Goal: Information Seeking & Learning: Learn about a topic

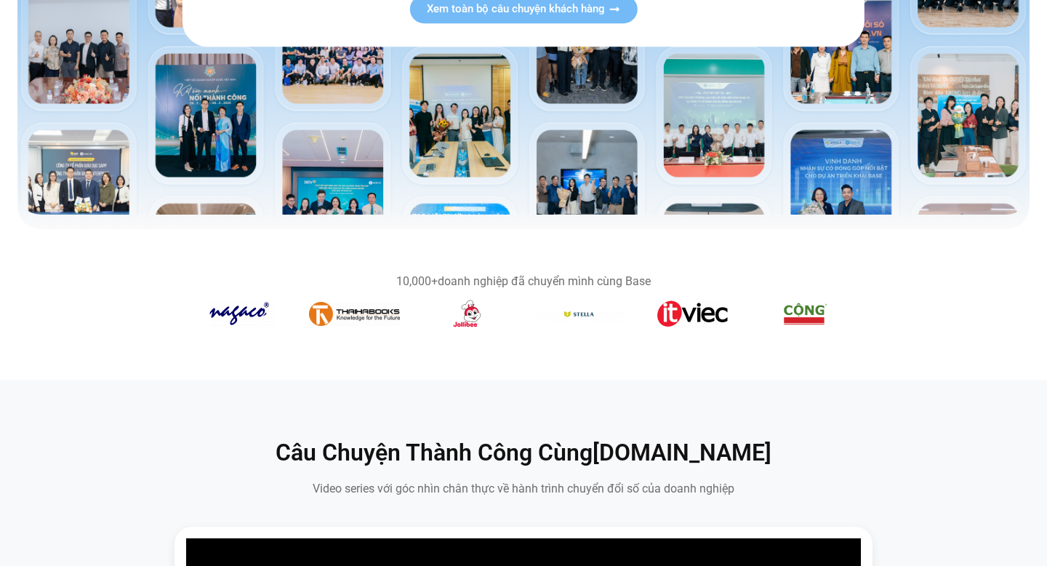
scroll to position [321, 0]
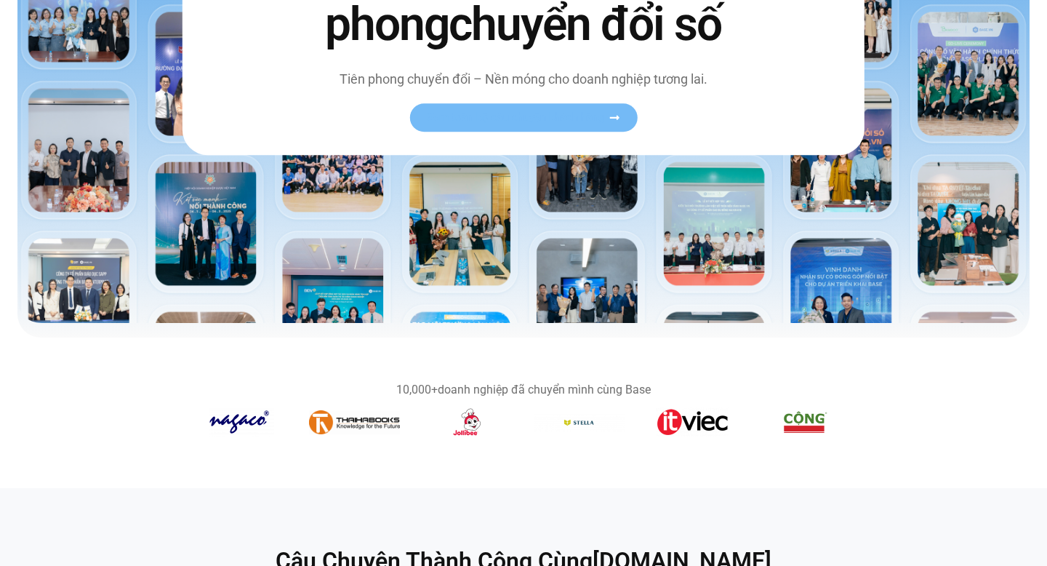
click at [540, 119] on span "Xem toàn bộ câu chuyện khách hàng" at bounding box center [516, 117] width 178 height 11
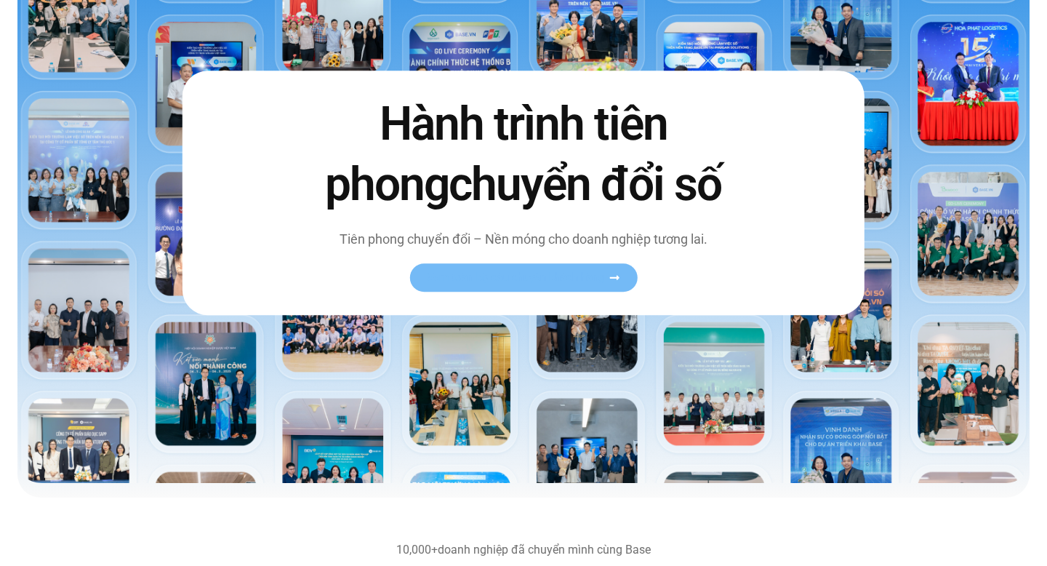
scroll to position [169, 0]
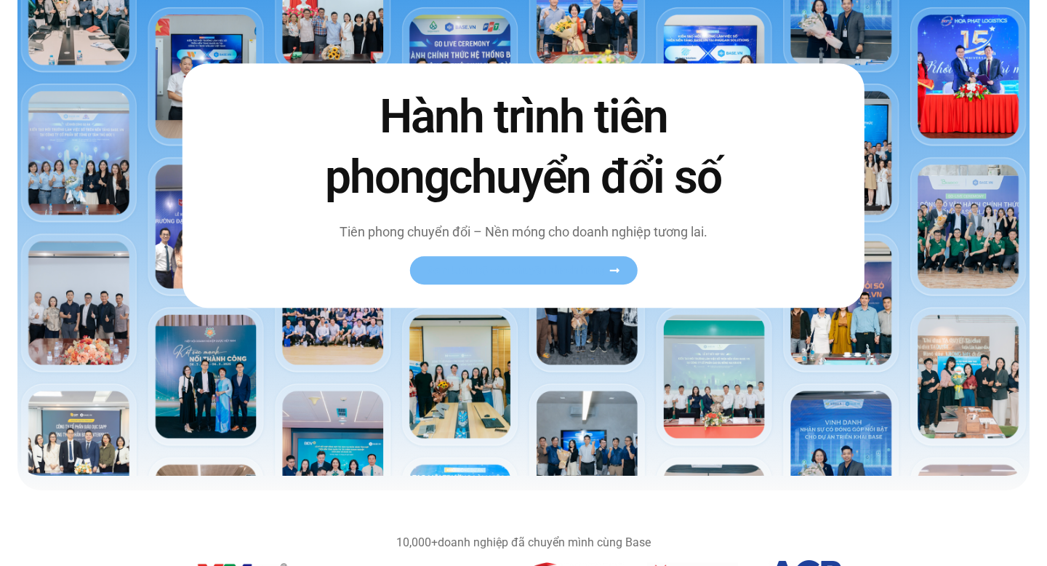
click at [610, 275] on icon at bounding box center [614, 270] width 11 height 11
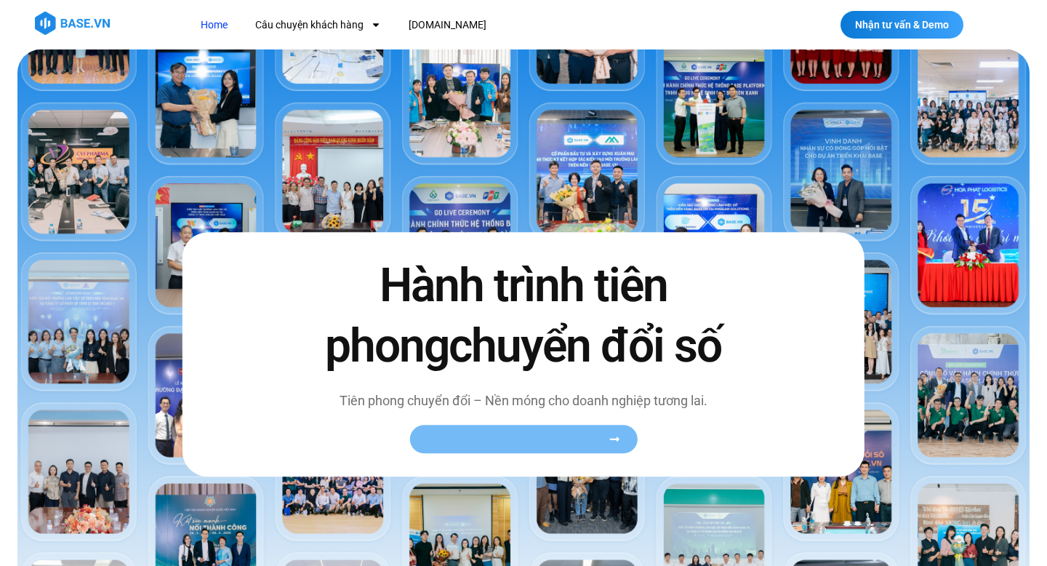
scroll to position [0, 0]
click at [550, 439] on span "Xem toàn bộ câu chuyện khách hàng" at bounding box center [516, 438] width 178 height 11
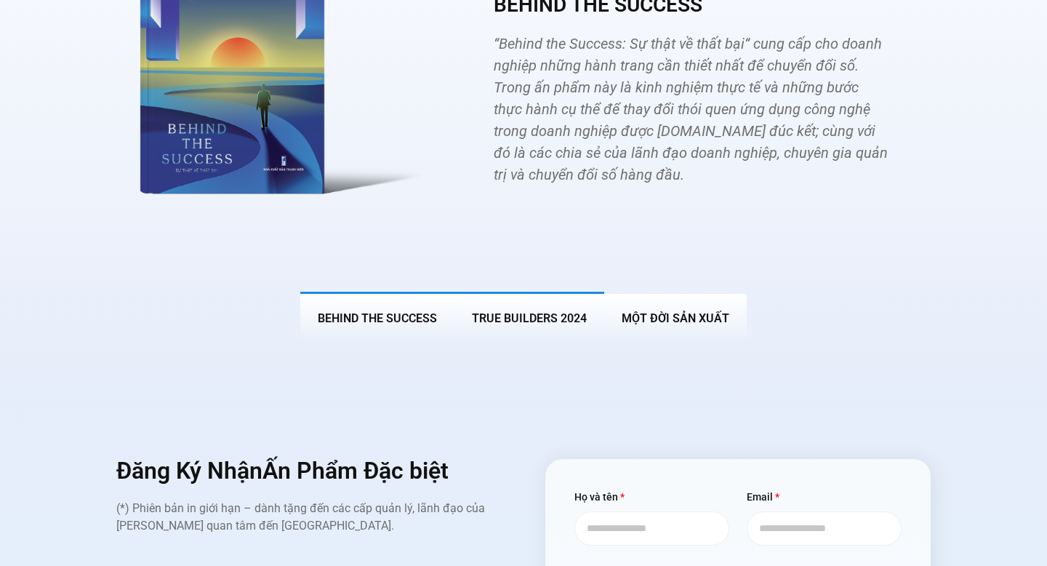
click at [525, 305] on button "True Builders 2024" at bounding box center [530, 317] width 150 height 51
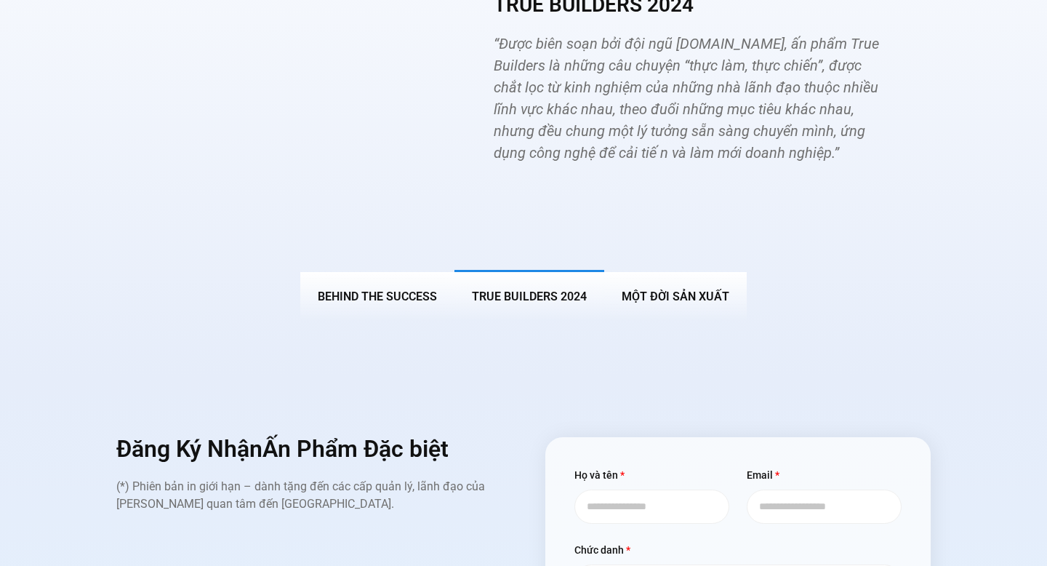
scroll to position [5400, 0]
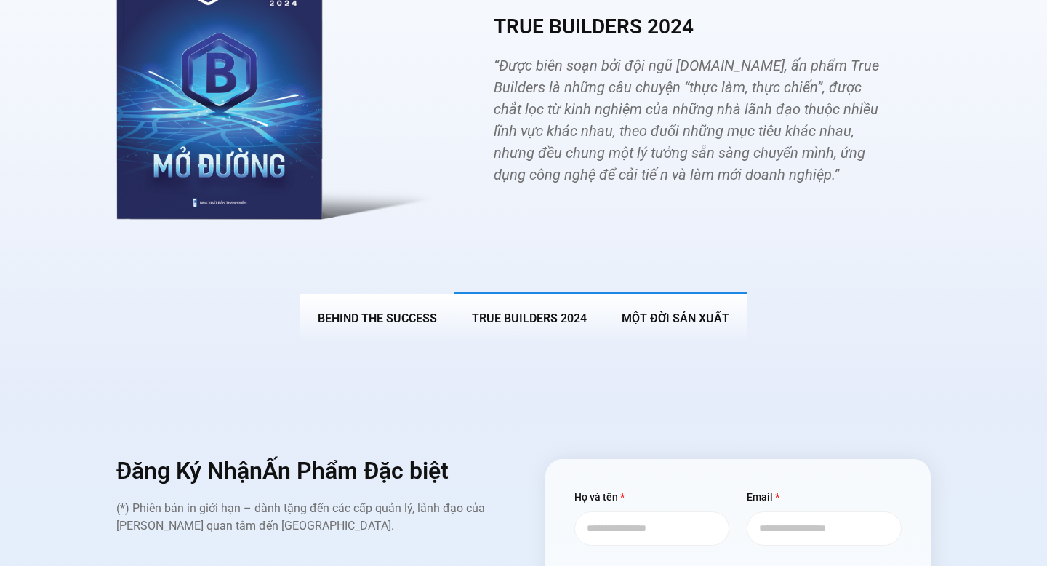
click at [633, 311] on span "MỘT ĐỜI SẢN XUẤT" at bounding box center [676, 318] width 108 height 14
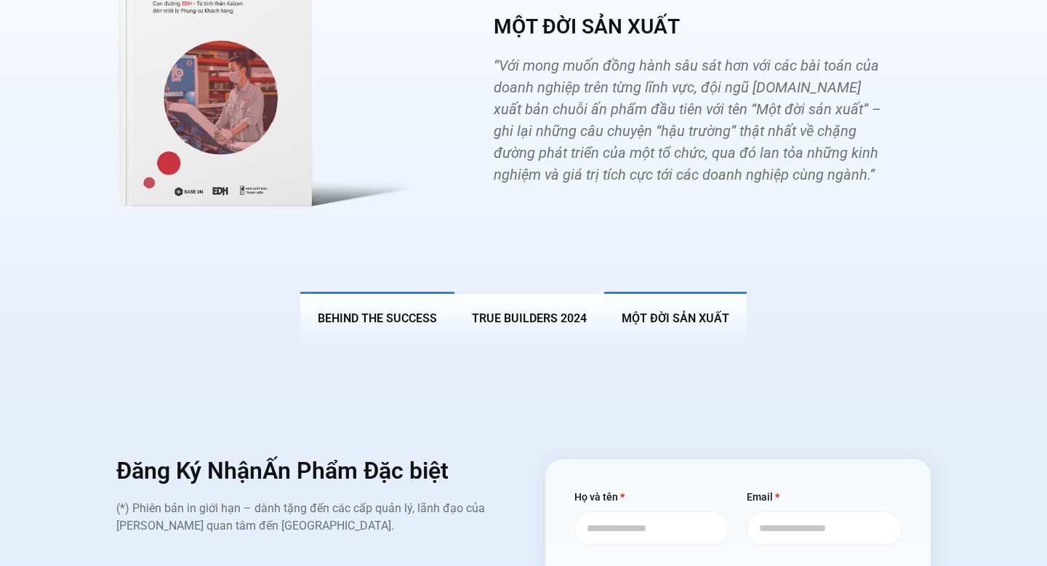
click at [412, 311] on span "BEHIND THE SUCCESS" at bounding box center [377, 318] width 119 height 14
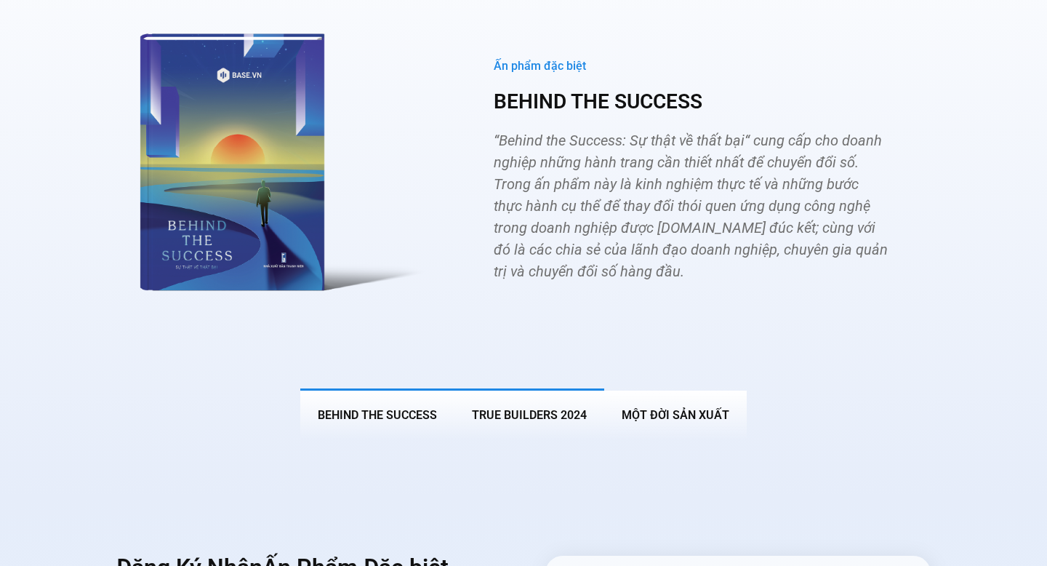
click at [525, 388] on button "True Builders 2024" at bounding box center [530, 413] width 150 height 51
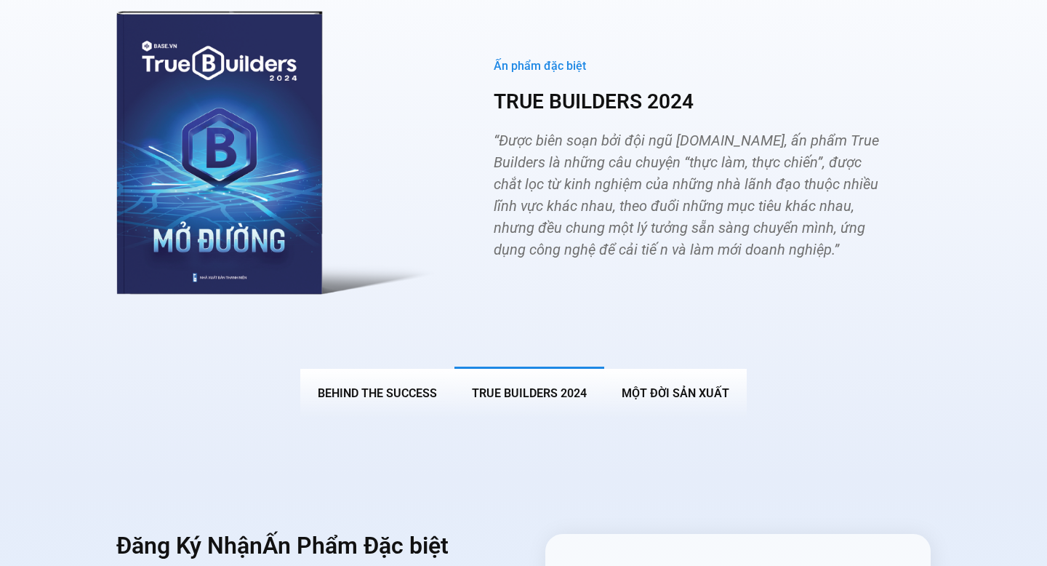
scroll to position [5303, 0]
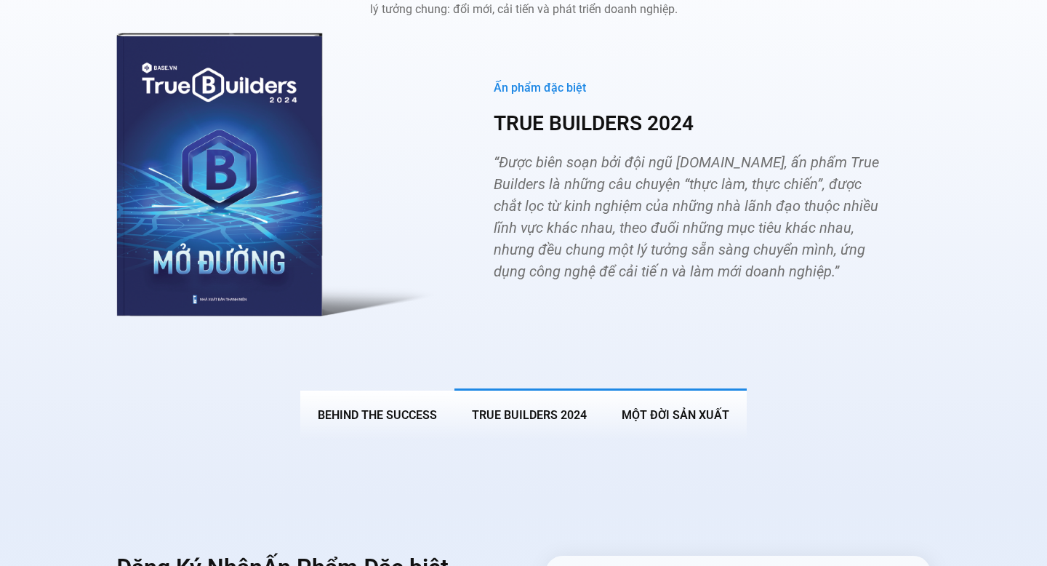
click at [636, 388] on button "MỘT ĐỜI SẢN XUẤT" at bounding box center [675, 413] width 143 height 51
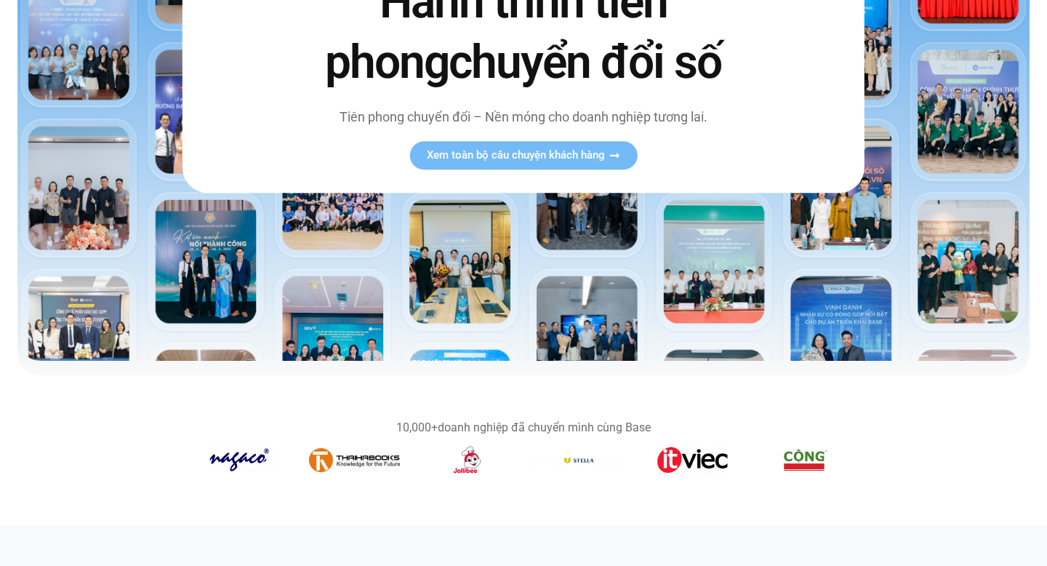
scroll to position [0, 0]
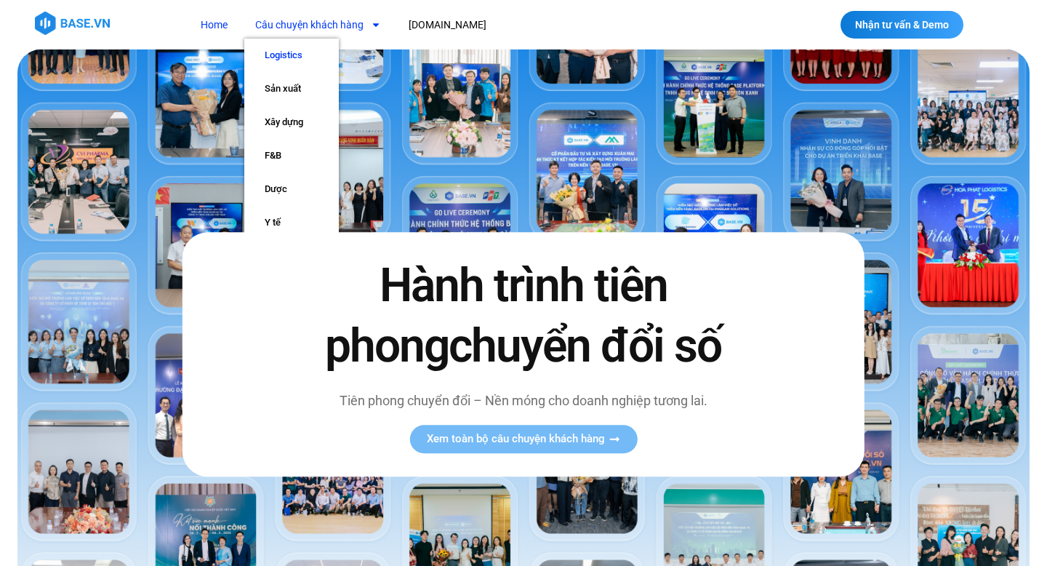
click at [312, 55] on link "Logistics" at bounding box center [291, 55] width 95 height 33
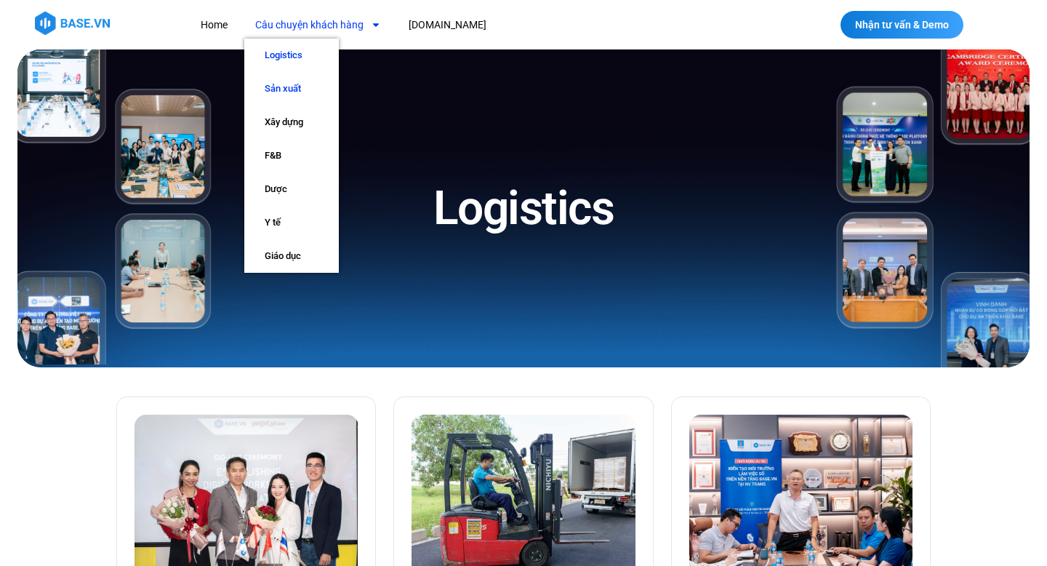
click at [327, 95] on link "Sản xuất" at bounding box center [291, 88] width 95 height 33
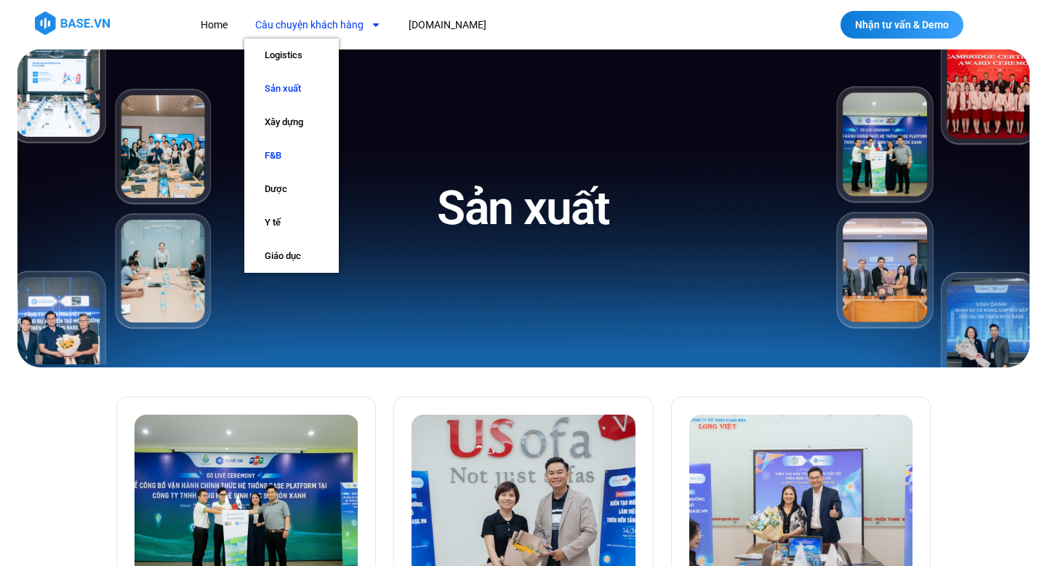
click at [298, 156] on link "F&B" at bounding box center [291, 155] width 95 height 33
